Goal: Task Accomplishment & Management: Manage account settings

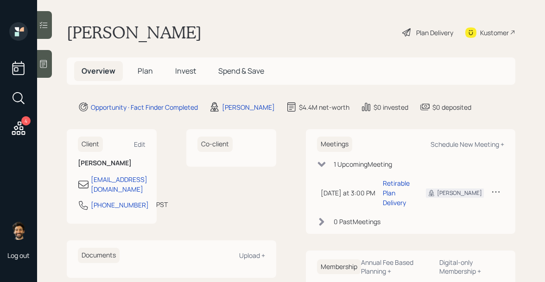
click at [47, 68] on icon at bounding box center [43, 63] width 9 height 9
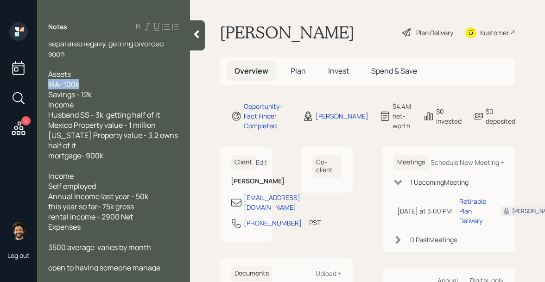
drag, startPoint x: 86, startPoint y: 82, endPoint x: 44, endPoint y: 82, distance: 42.2
click at [44, 82] on div "have a plan in place wants guidance separated legally, getting divorced soon As…" at bounding box center [113, 157] width 153 height 229
click at [197, 35] on icon at bounding box center [196, 35] width 5 height 8
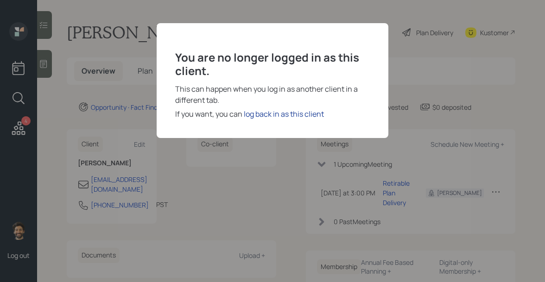
click at [286, 113] on div "log back in as this client" at bounding box center [284, 113] width 80 height 11
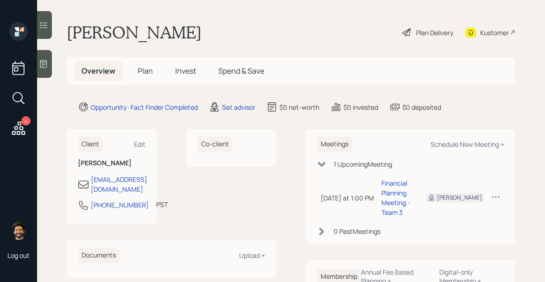
click at [496, 197] on icon at bounding box center [495, 196] width 9 height 9
click at [447, 222] on div "Cancel" at bounding box center [467, 223] width 67 height 9
